Goal: Transaction & Acquisition: Obtain resource

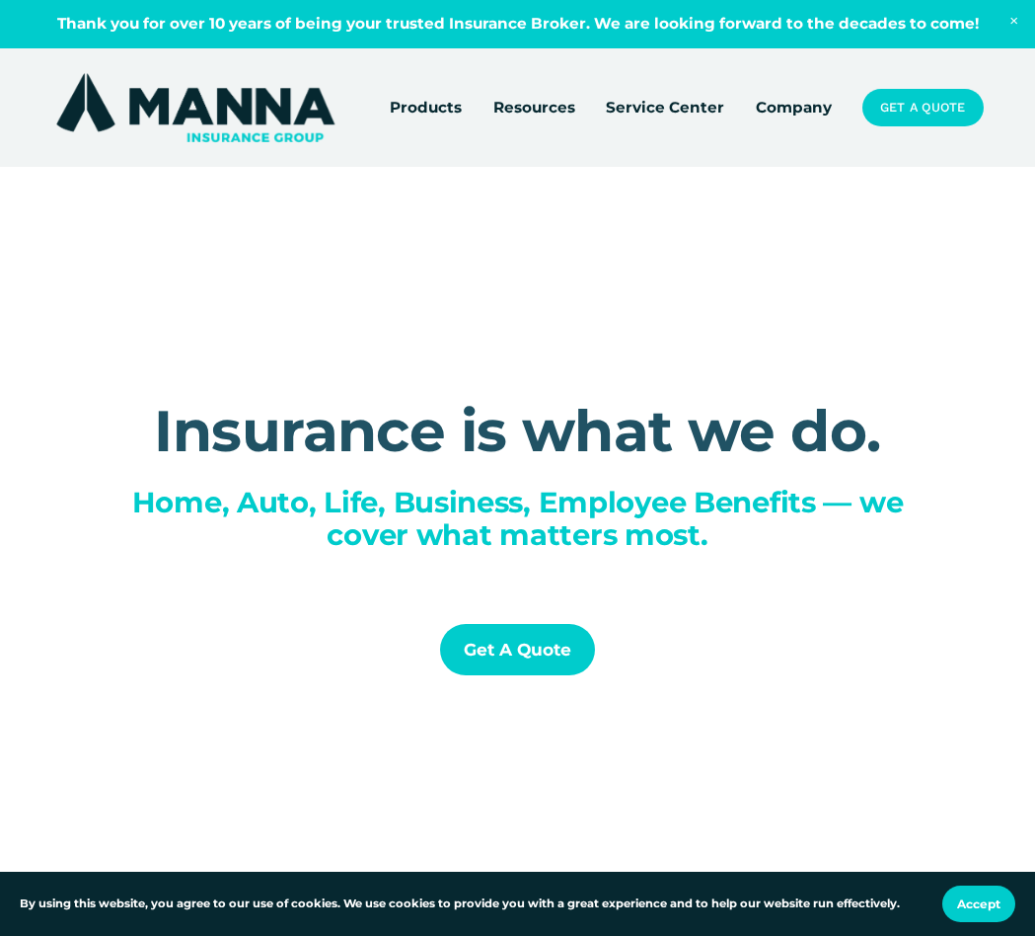
click at [809, 107] on link "Company" at bounding box center [794, 107] width 76 height 27
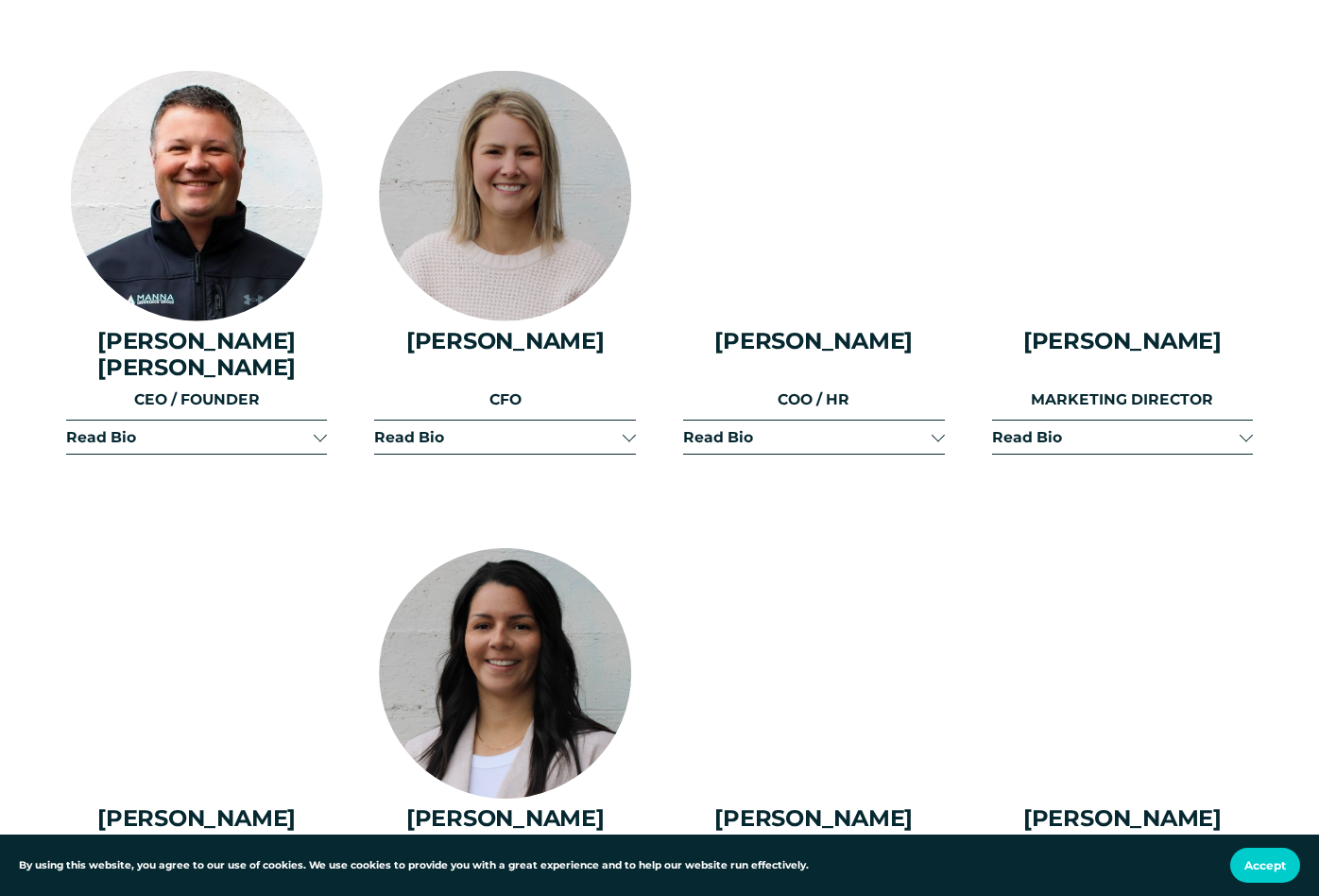
scroll to position [2249, 0]
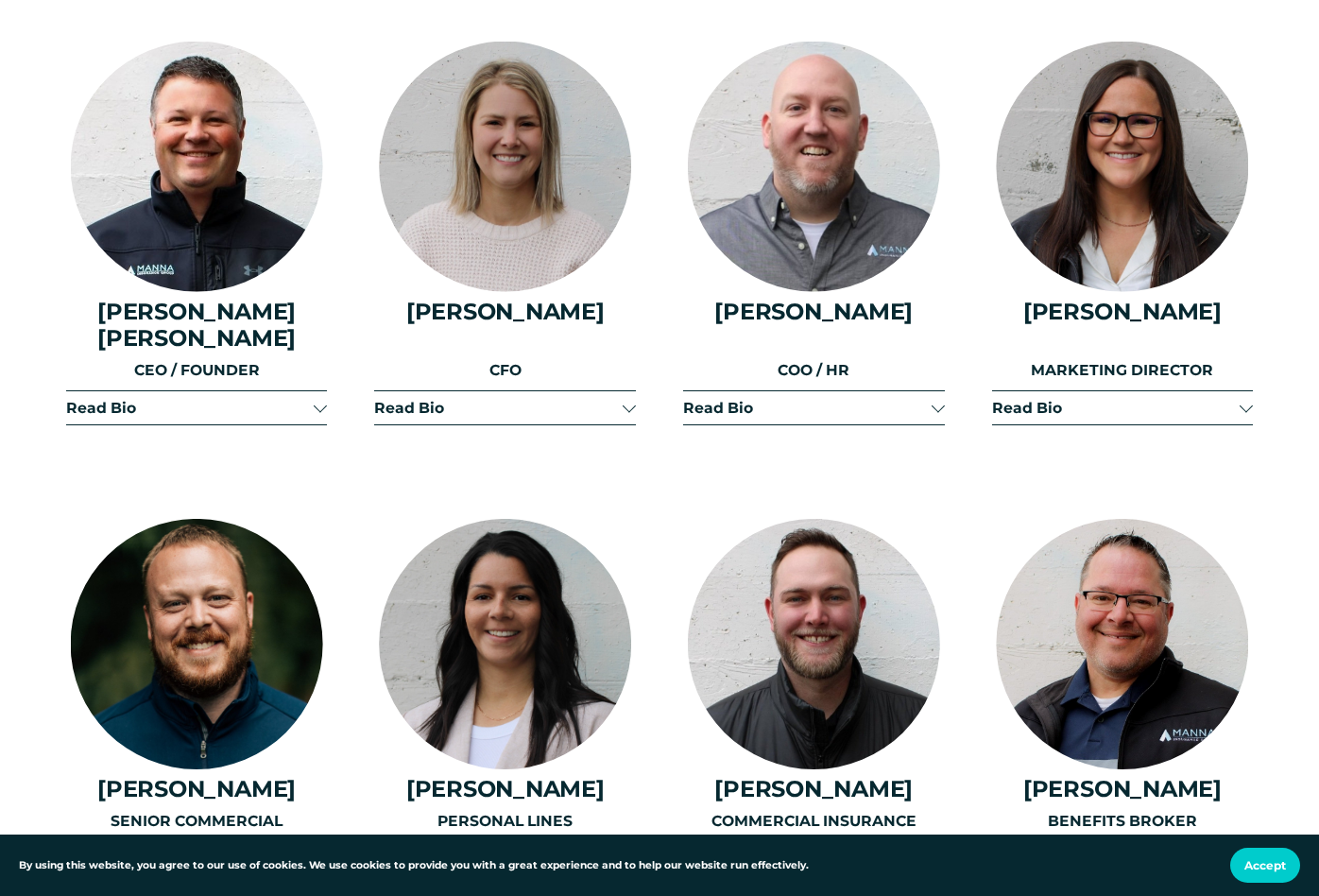
click at [990, 398] on span "Read Bio" at bounding box center [1116, 407] width 249 height 18
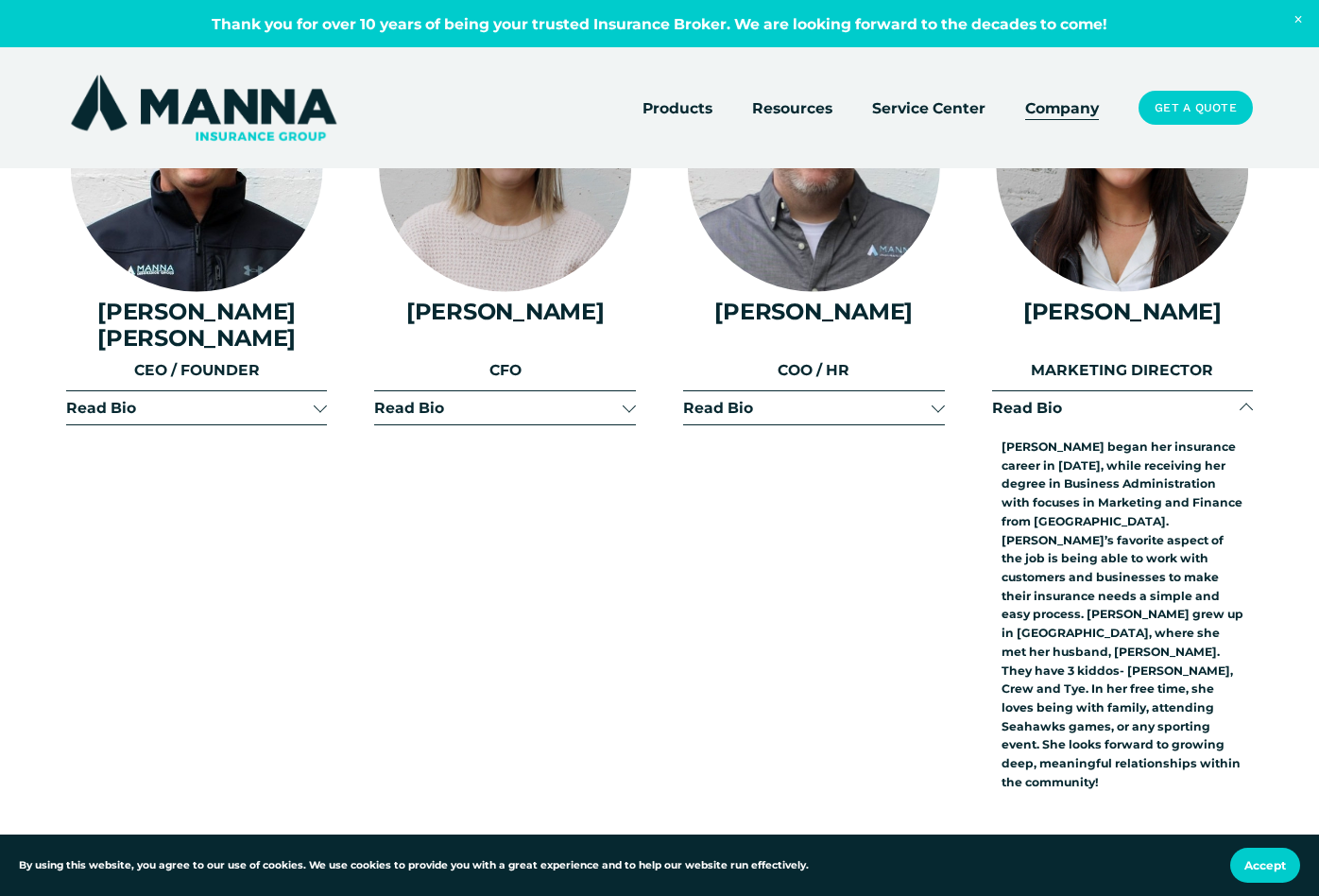
click at [623, 400] on div at bounding box center [629, 407] width 13 height 13
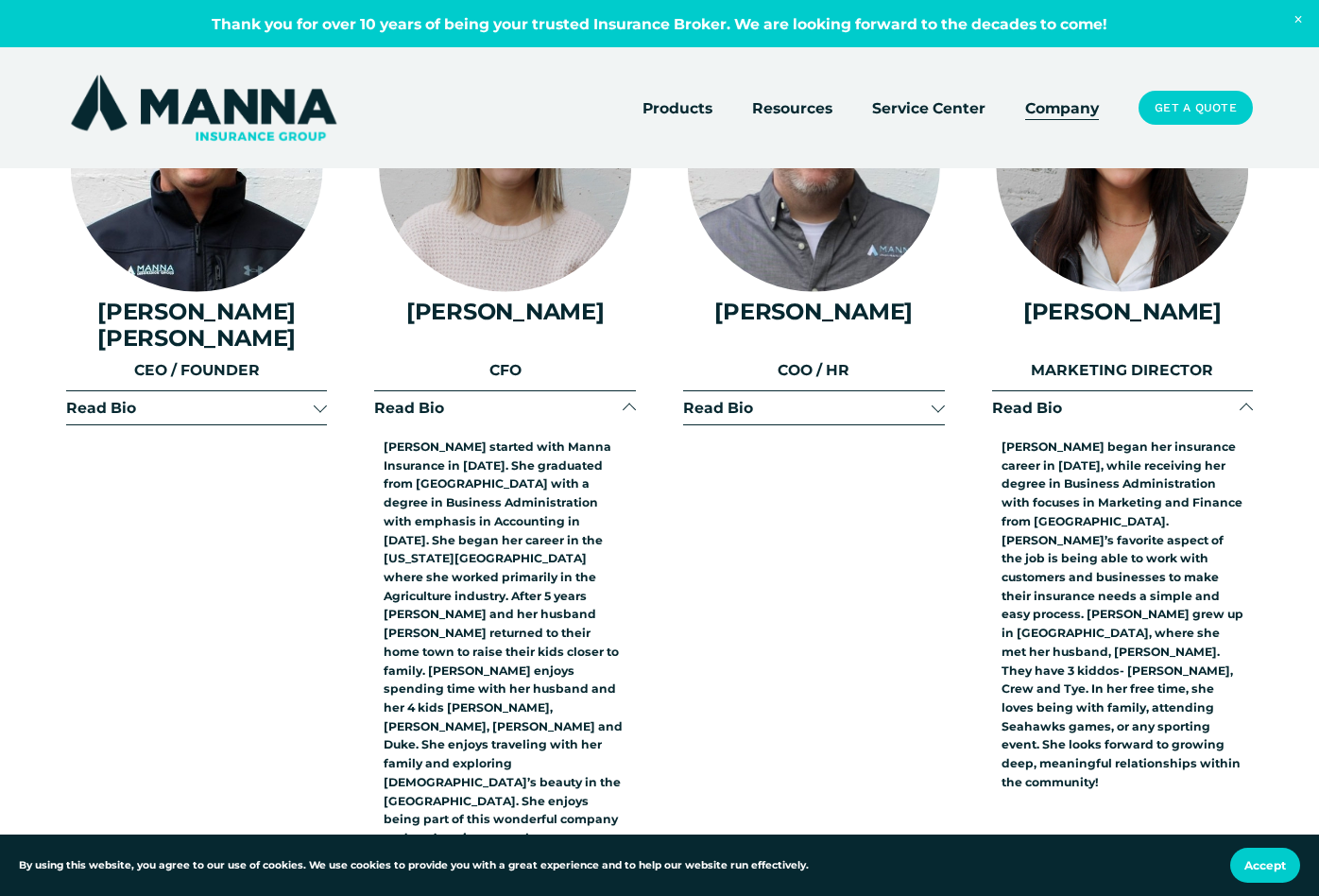
click at [623, 403] on div at bounding box center [629, 410] width 13 height 13
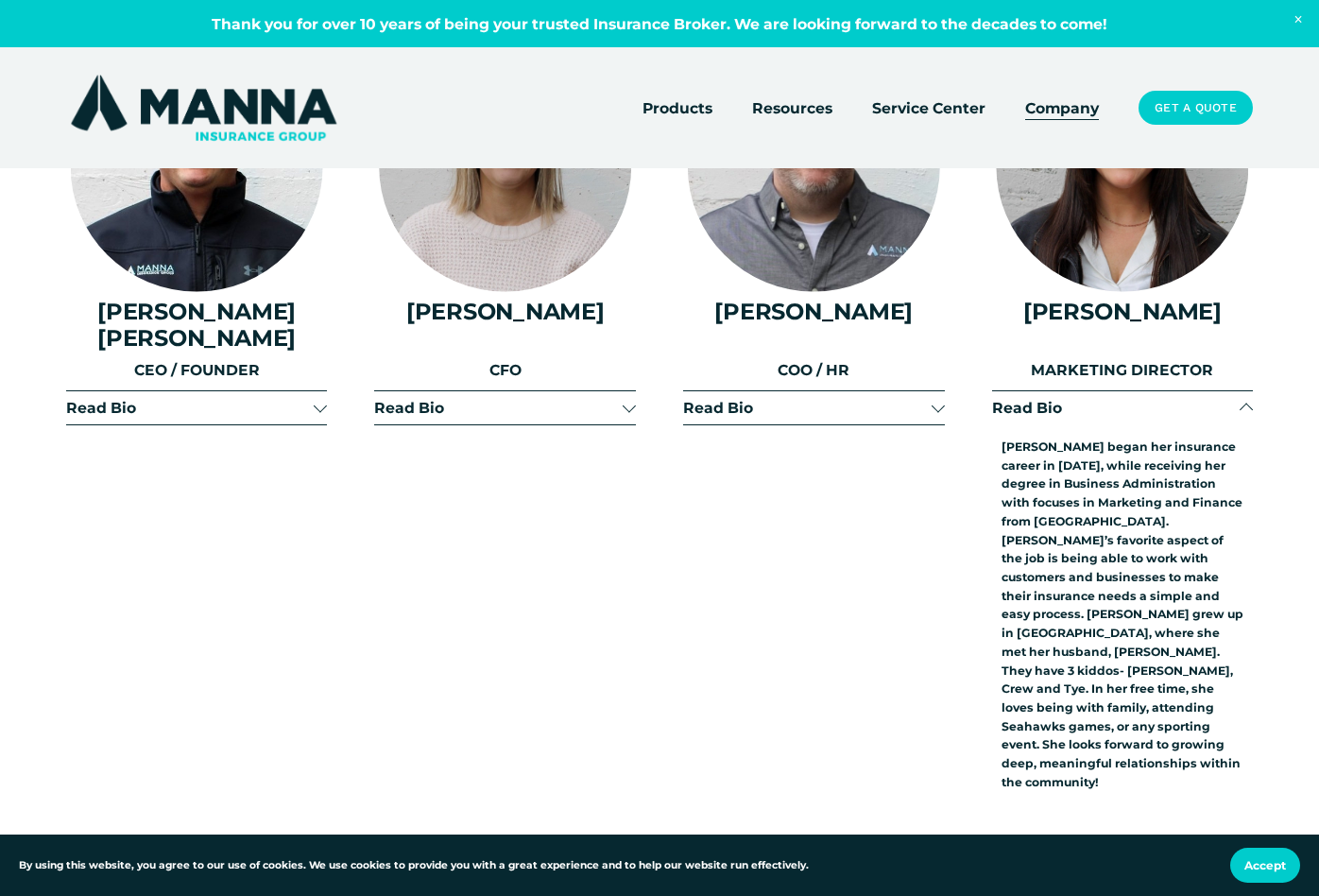
click at [990, 403] on div at bounding box center [1246, 410] width 13 height 13
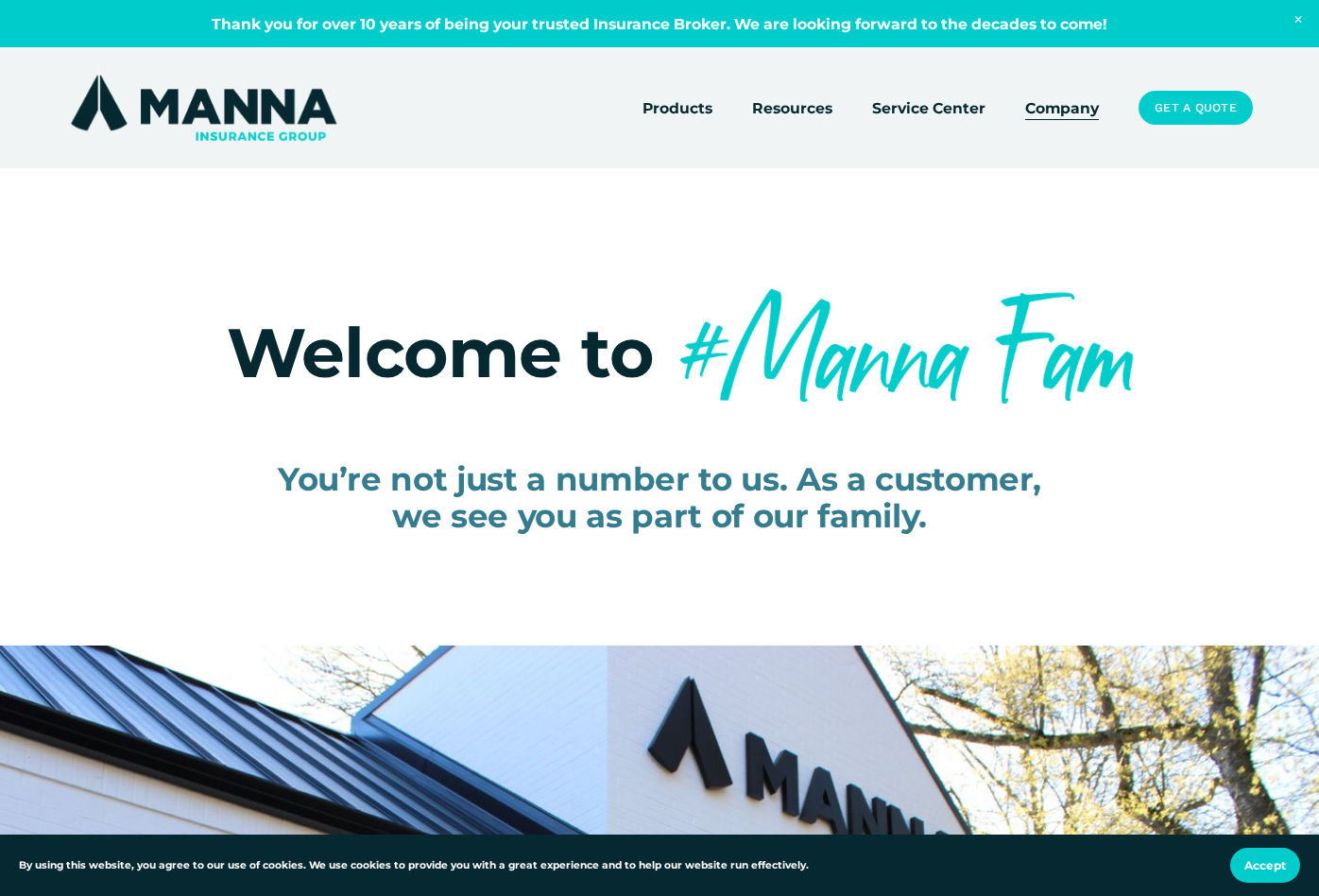
scroll to position [0, 0]
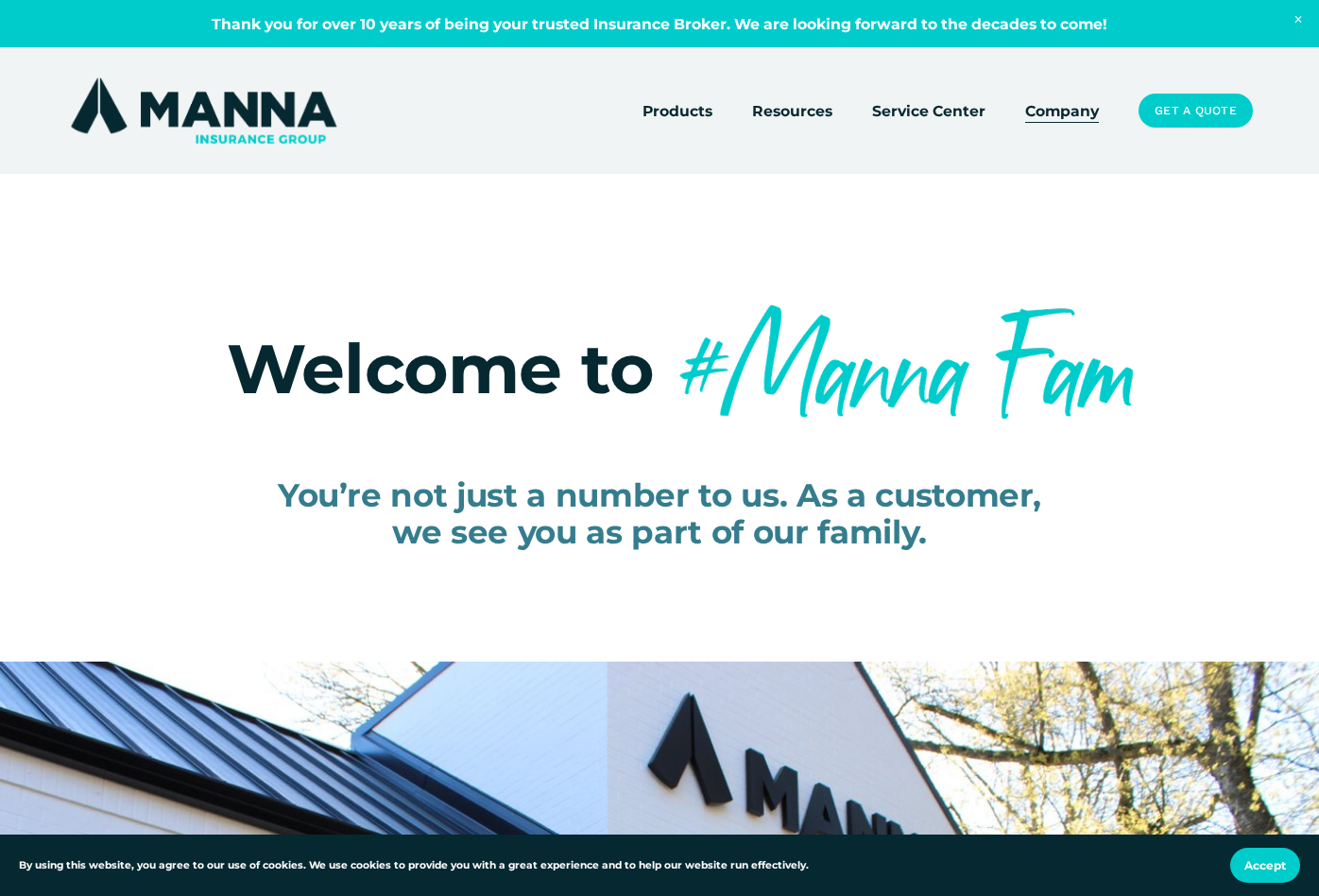
click at [990, 110] on link "Get a Quote" at bounding box center [1195, 111] width 114 height 34
click at [252, 367] on span "Welcome to" at bounding box center [440, 368] width 428 height 83
